Goal: Transaction & Acquisition: Purchase product/service

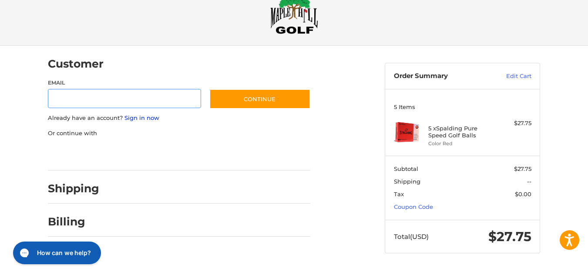
scroll to position [26, 0]
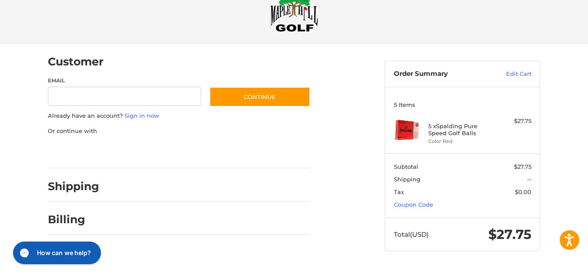
click at [417, 209] on section "Subtotal $27.75 Shipping -- Tax $0.00 Coupon Code" at bounding box center [462, 185] width 155 height 64
click at [417, 205] on link "Coupon Code" at bounding box center [413, 204] width 39 height 7
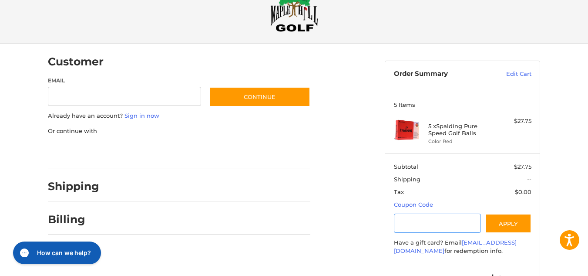
click at [430, 224] on input "Gift Certificate or Coupon Code" at bounding box center [438, 223] width 88 height 20
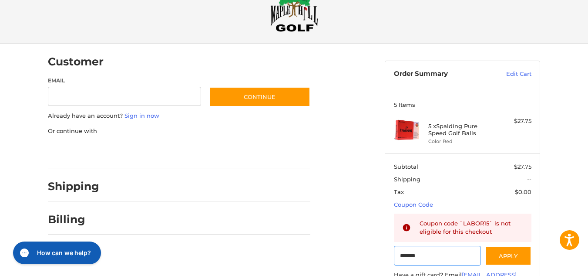
type input "*******"
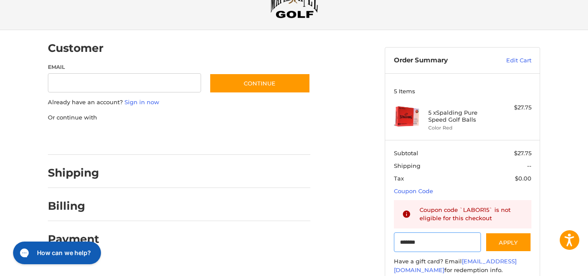
scroll to position [0, 0]
